Goal: Use online tool/utility: Utilize a website feature to perform a specific function

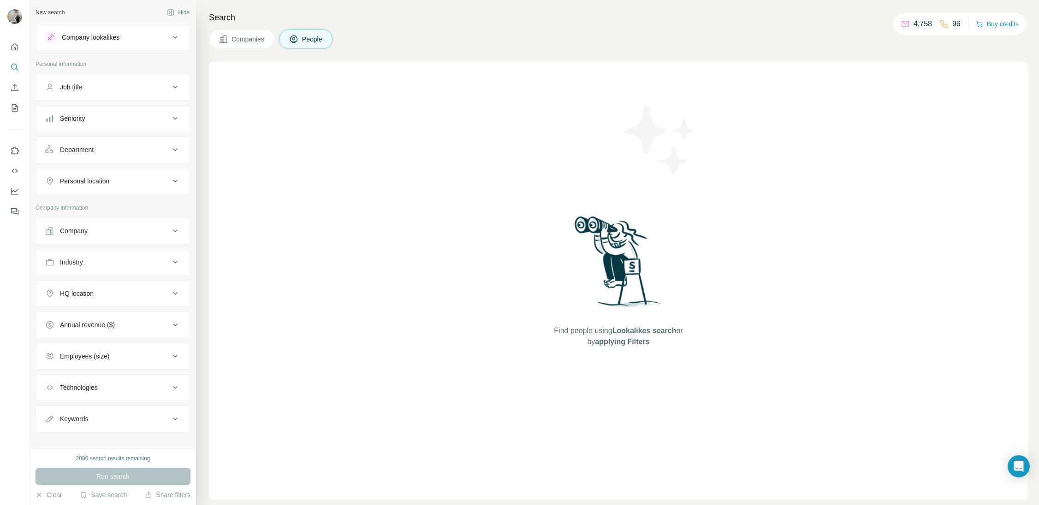
click at [96, 234] on div "Company" at bounding box center [107, 230] width 124 height 9
click at [98, 270] on input "text" at bounding box center [113, 271] width 136 height 17
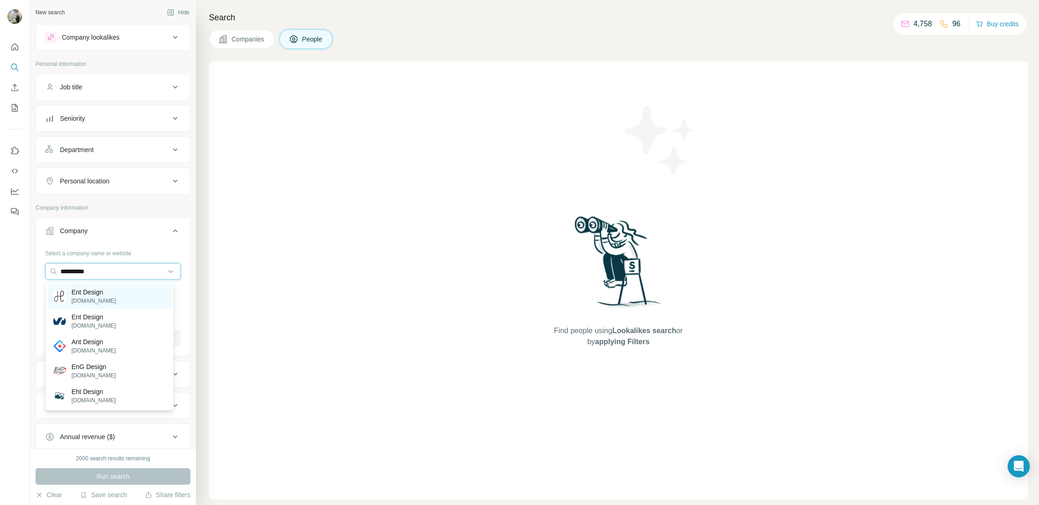
type input "**********"
click at [101, 291] on p "Ent Design" at bounding box center [93, 292] width 44 height 9
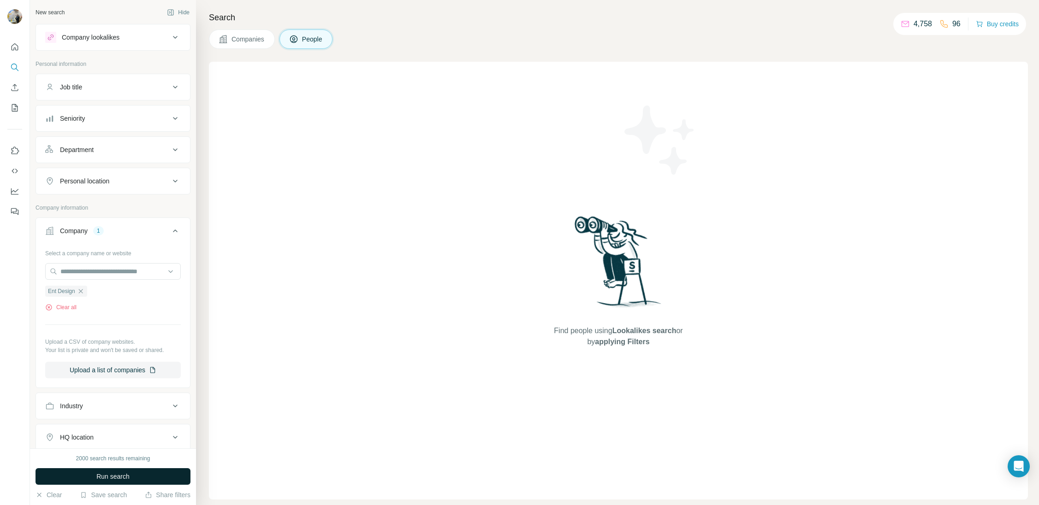
click at [89, 474] on button "Run search" at bounding box center [112, 476] width 155 height 17
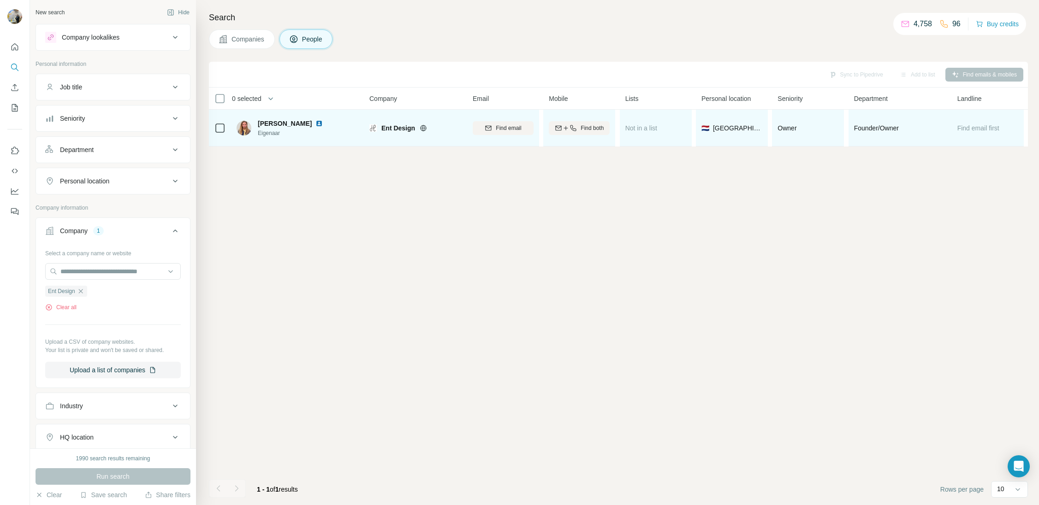
click at [425, 128] on icon at bounding box center [423, 127] width 7 height 7
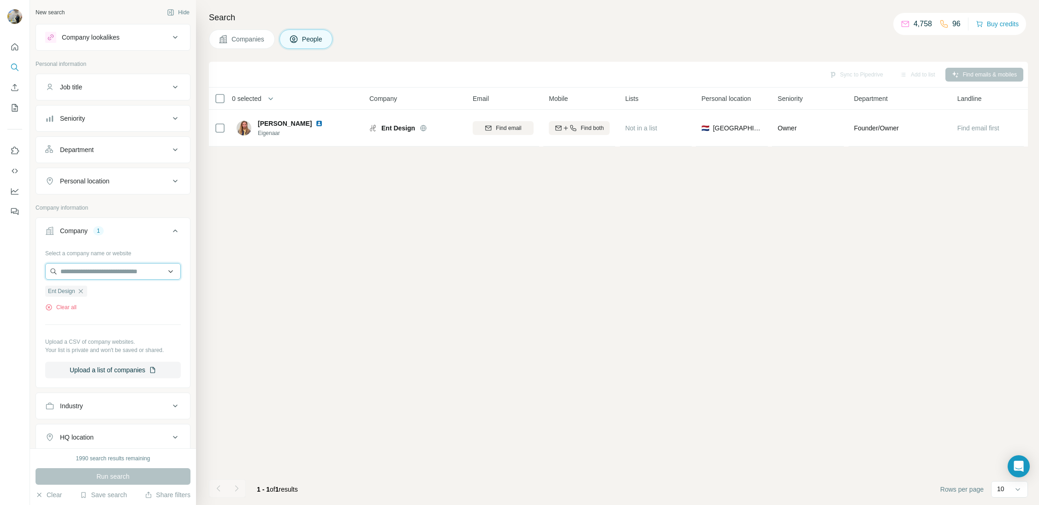
click at [109, 274] on input "text" at bounding box center [113, 271] width 136 height 17
click at [71, 277] on input "text" at bounding box center [113, 271] width 136 height 17
click at [37, 282] on div "Select a company name or website Ent Design Clear all Upload a CSV of company w…" at bounding box center [113, 316] width 154 height 140
click at [82, 290] on icon "button" at bounding box center [80, 291] width 7 height 7
click at [78, 276] on input "text" at bounding box center [113, 271] width 136 height 17
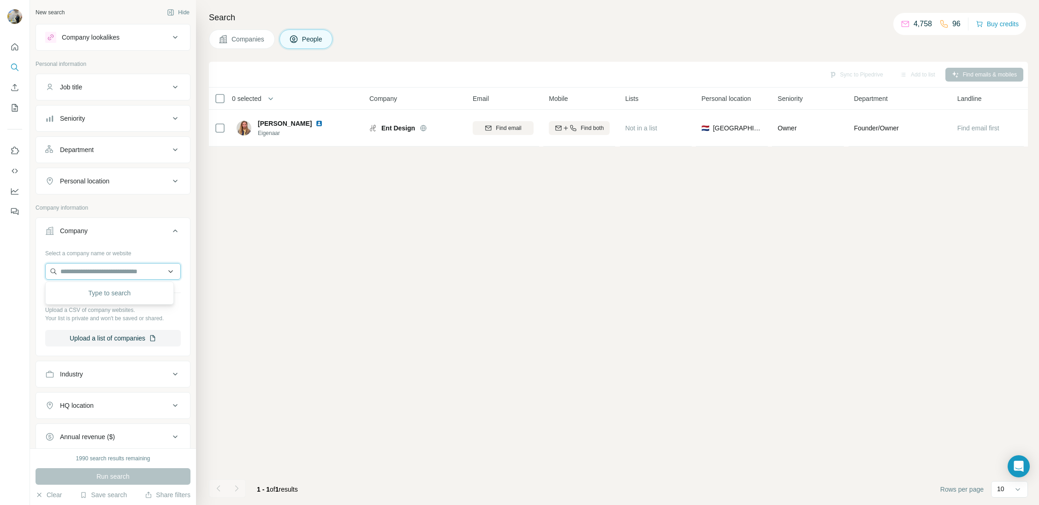
paste input "**********"
type input "**********"
click at [83, 296] on p "Ent Id" at bounding box center [93, 292] width 44 height 9
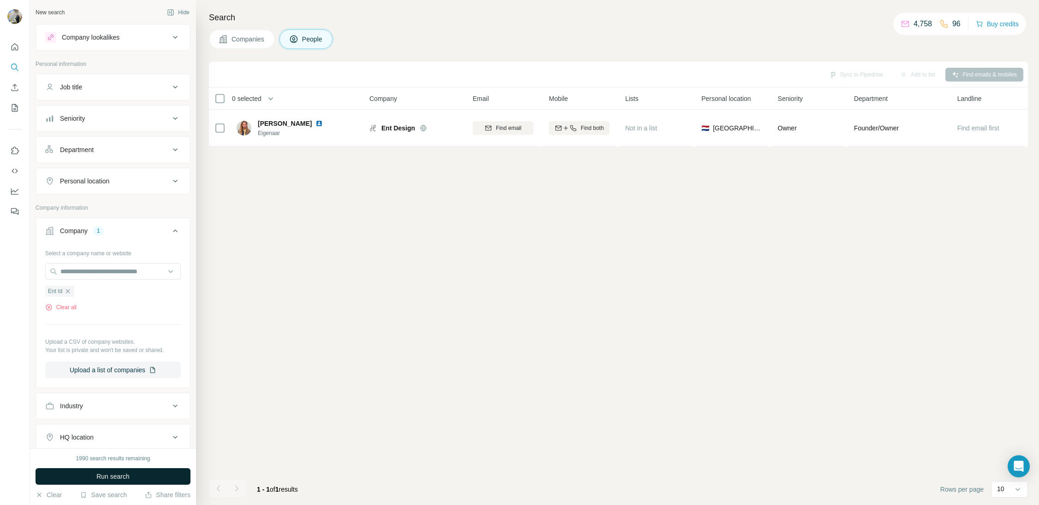
click at [87, 471] on button "Run search" at bounding box center [112, 476] width 155 height 17
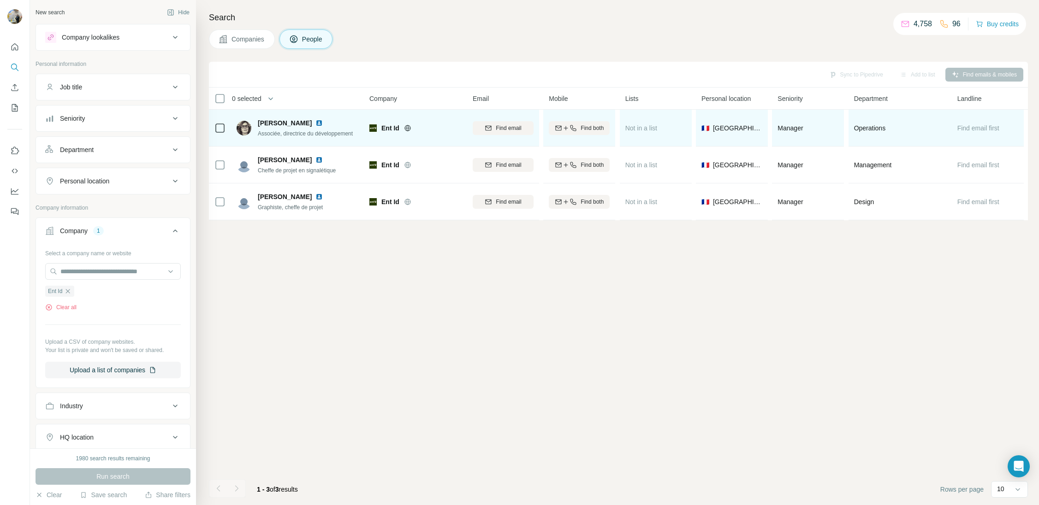
click at [412, 129] on div at bounding box center [419, 127] width 30 height 7
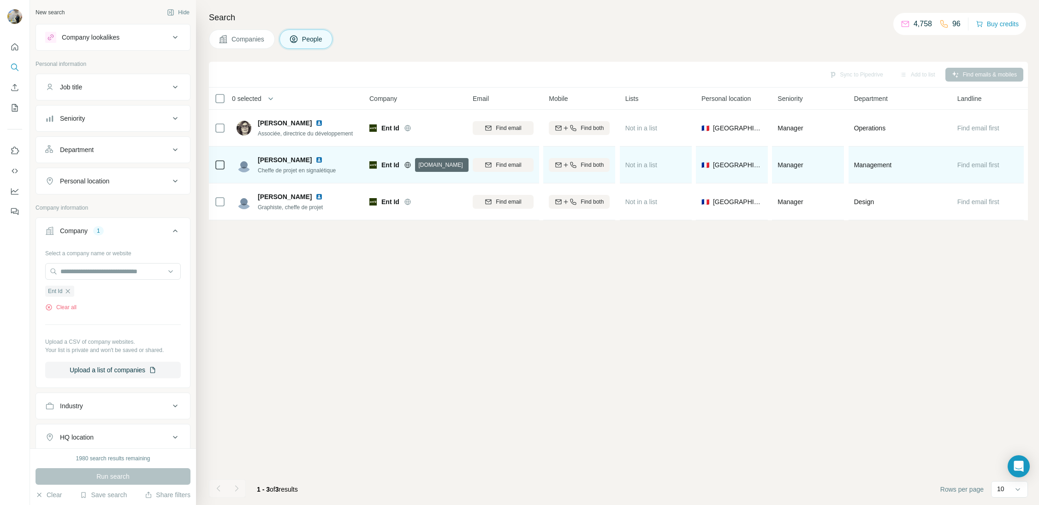
click at [406, 165] on icon at bounding box center [407, 165] width 2 height 6
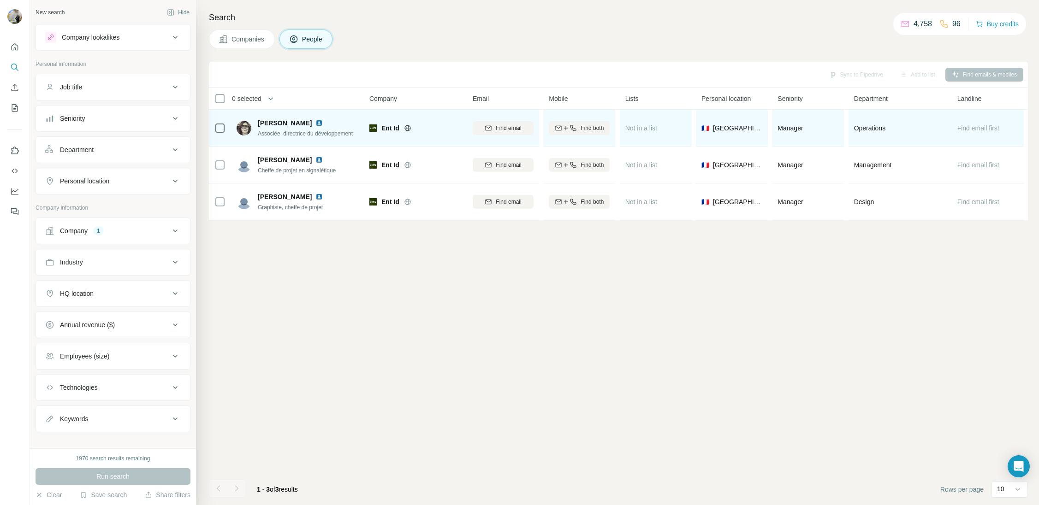
click at [323, 120] on img at bounding box center [318, 122] width 7 height 7
